Goal: Task Accomplishment & Management: Manage account settings

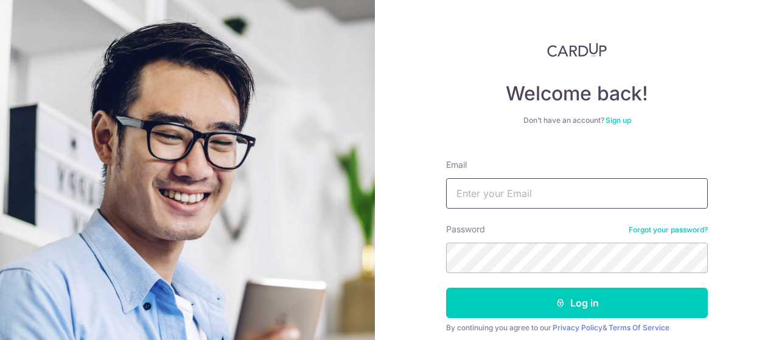
click at [573, 201] on input "Email" at bounding box center [577, 193] width 262 height 30
type input "[EMAIL_ADDRESS][DOMAIN_NAME]"
click at [509, 308] on button "Log in" at bounding box center [577, 303] width 262 height 30
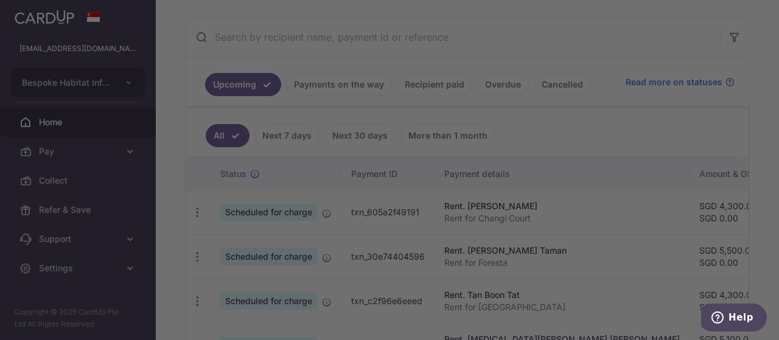
scroll to position [233, 0]
